Goal: Submit feedback/report problem

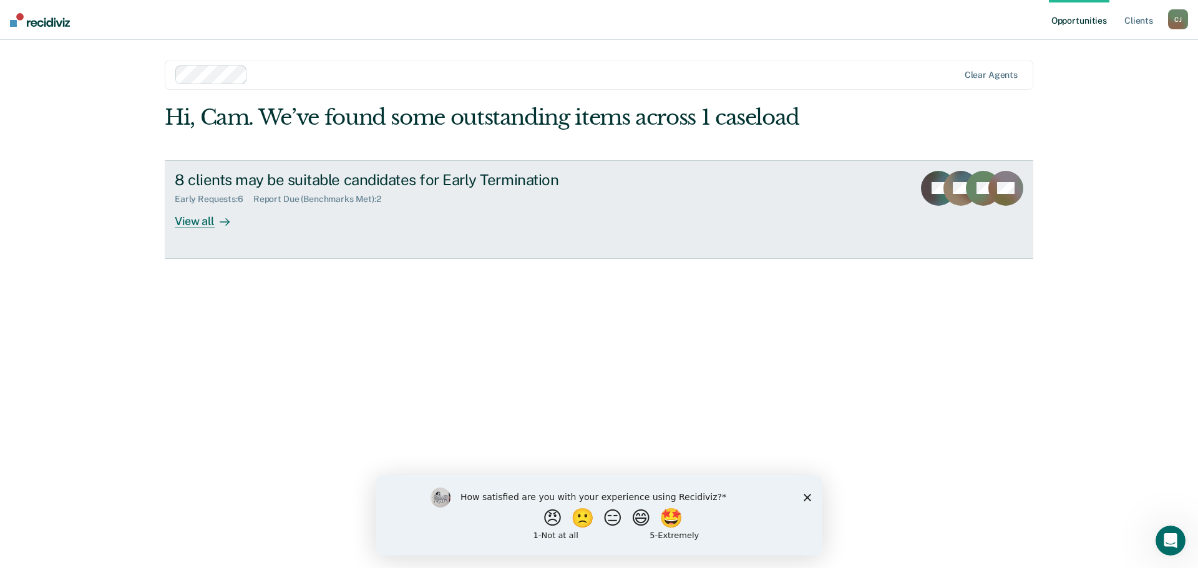
click at [576, 190] on div "Early Requests : 6 Report Due (Benchmarks Met) : 2" at bounding box center [394, 197] width 438 height 16
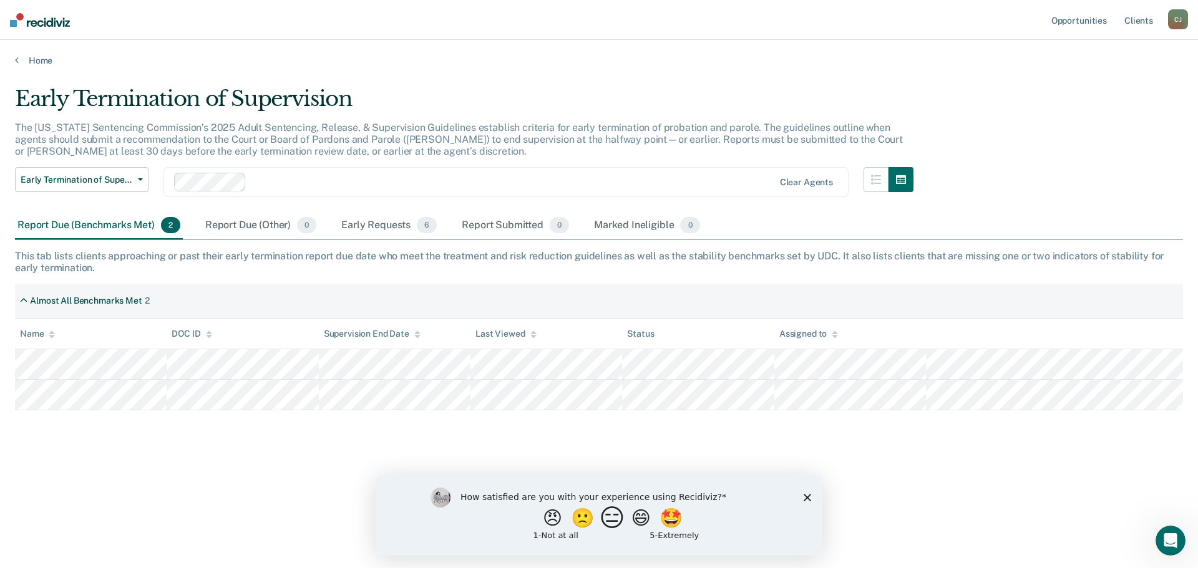
click at [614, 527] on button "😑" at bounding box center [613, 517] width 29 height 25
click at [548, 528] on input "Enter text..." at bounding box center [588, 526] width 256 height 25
type input "It's nice to see what guys are close to being done with probation, yet it doesn…"
